Goal: Navigation & Orientation: Find specific page/section

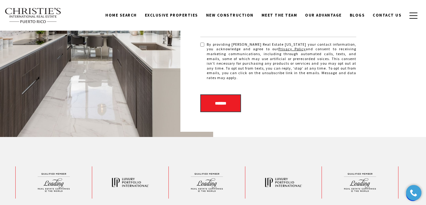
scroll to position [1432, 0]
